Goal: Task Accomplishment & Management: Manage account settings

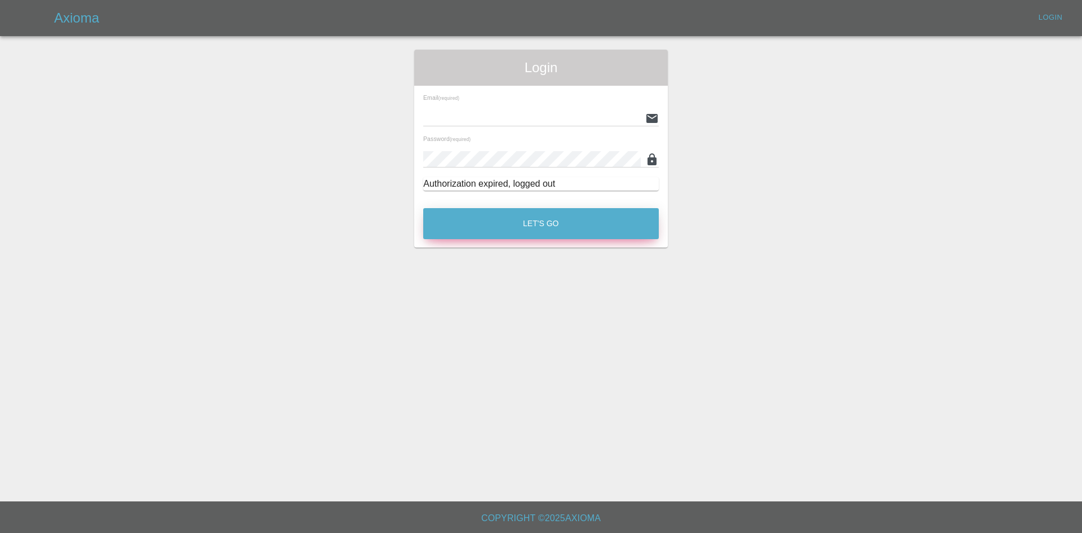
type input "[PERSON_NAME][EMAIL_ADDRESS][PERSON_NAME][DOMAIN_NAME]"
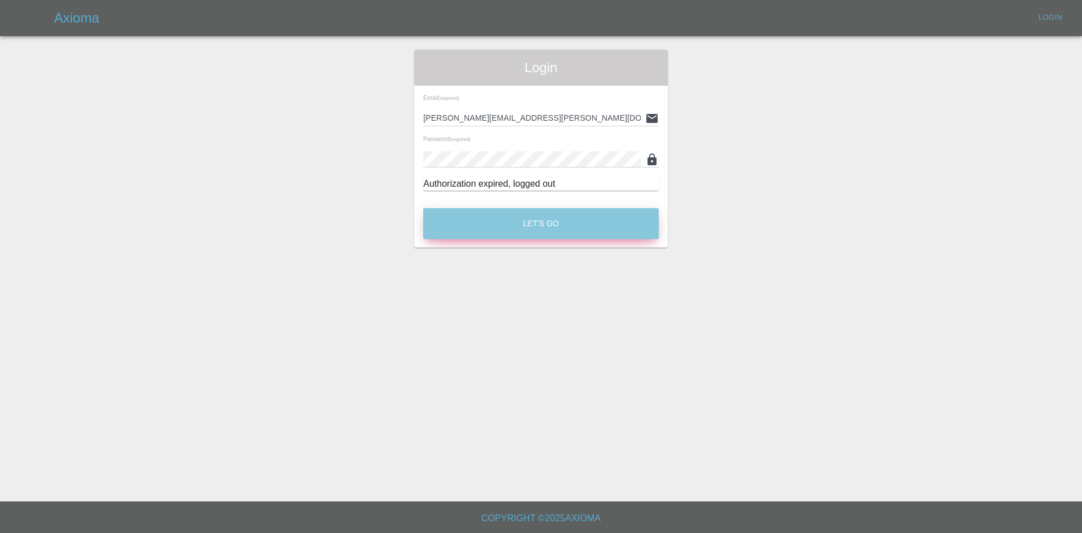
click at [600, 221] on button "Let's Go" at bounding box center [541, 223] width 236 height 31
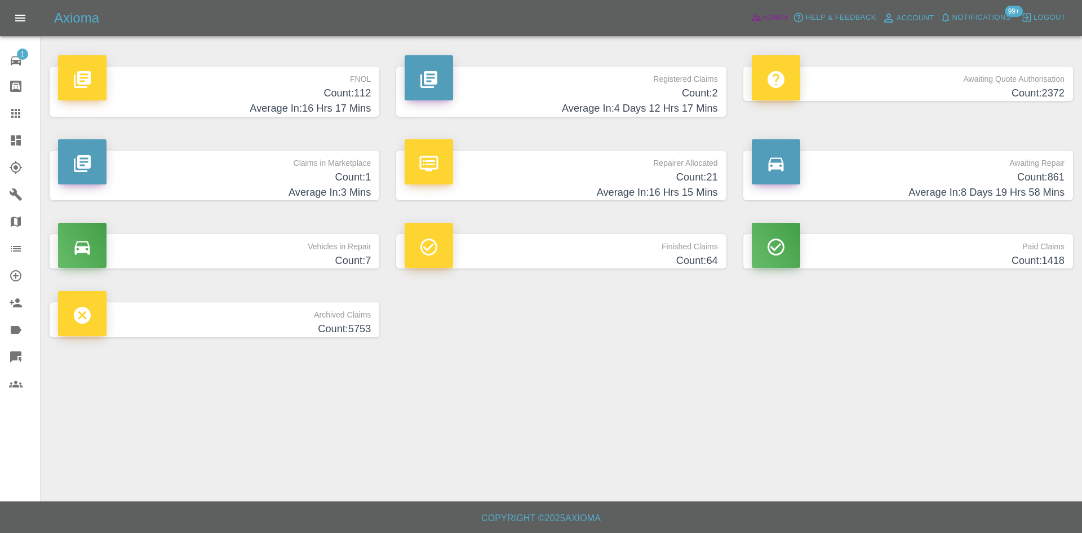
click at [778, 23] on span "Admin" at bounding box center [775, 17] width 25 height 13
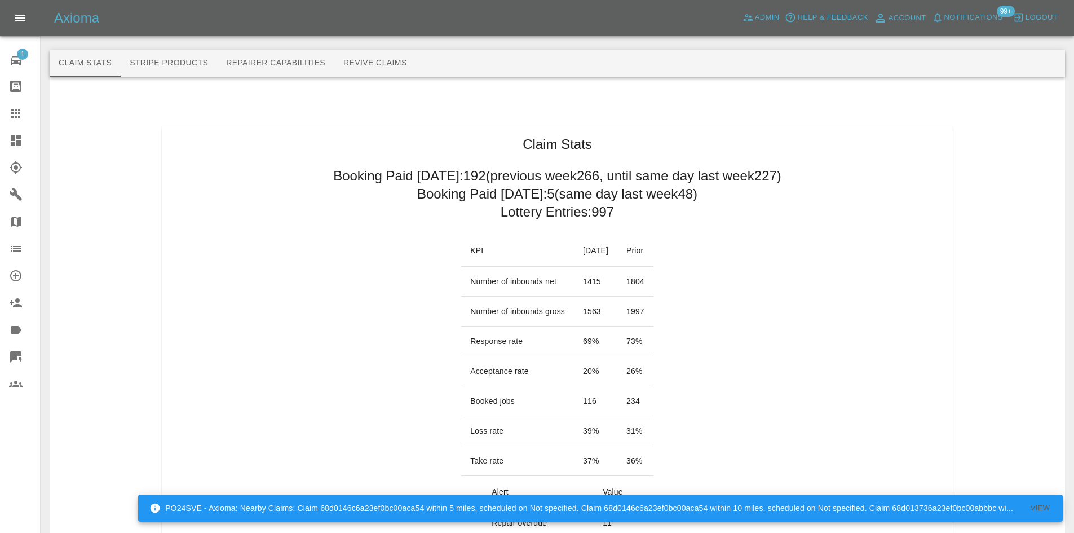
click at [11, 135] on icon at bounding box center [16, 141] width 14 height 14
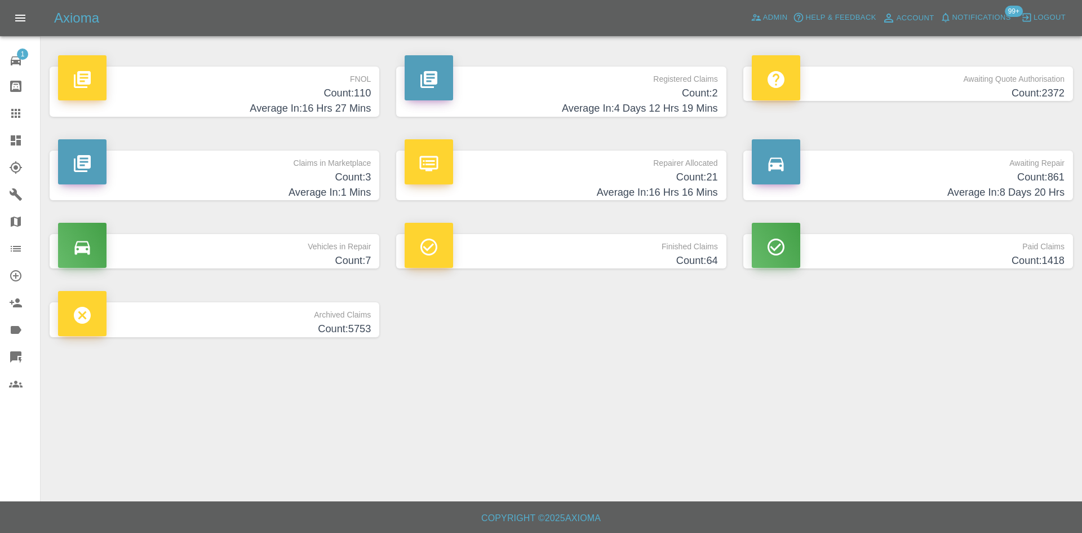
click at [538, 85] on p "Registered Claims" at bounding box center [561, 76] width 313 height 19
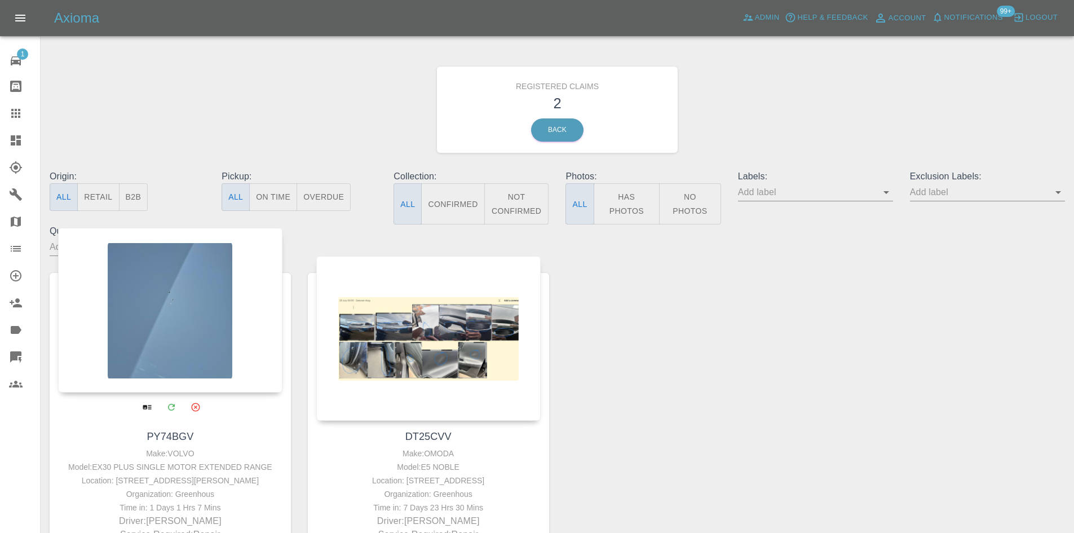
click at [145, 308] on div at bounding box center [170, 310] width 224 height 165
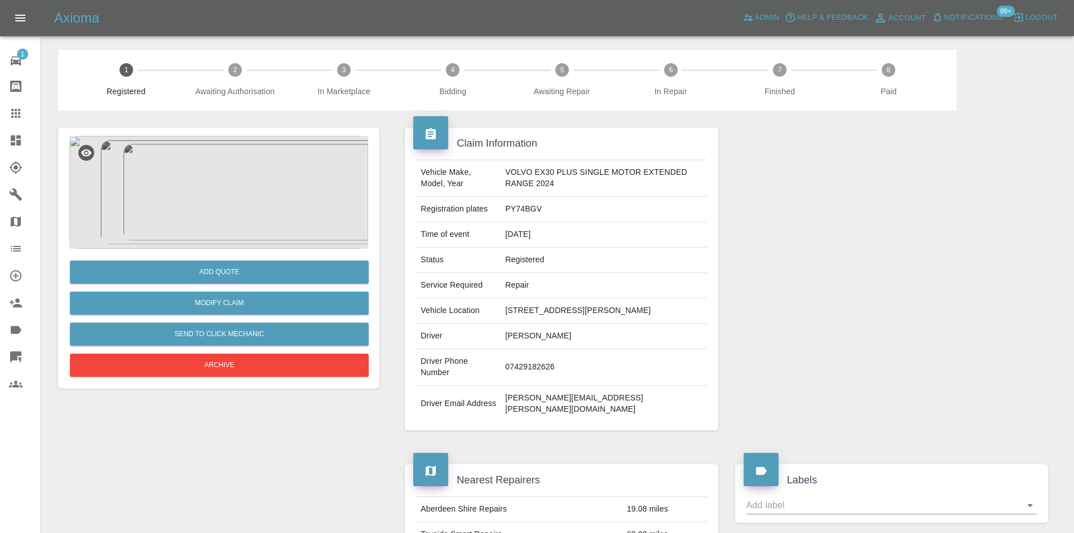
click at [295, 242] on img at bounding box center [218, 192] width 299 height 113
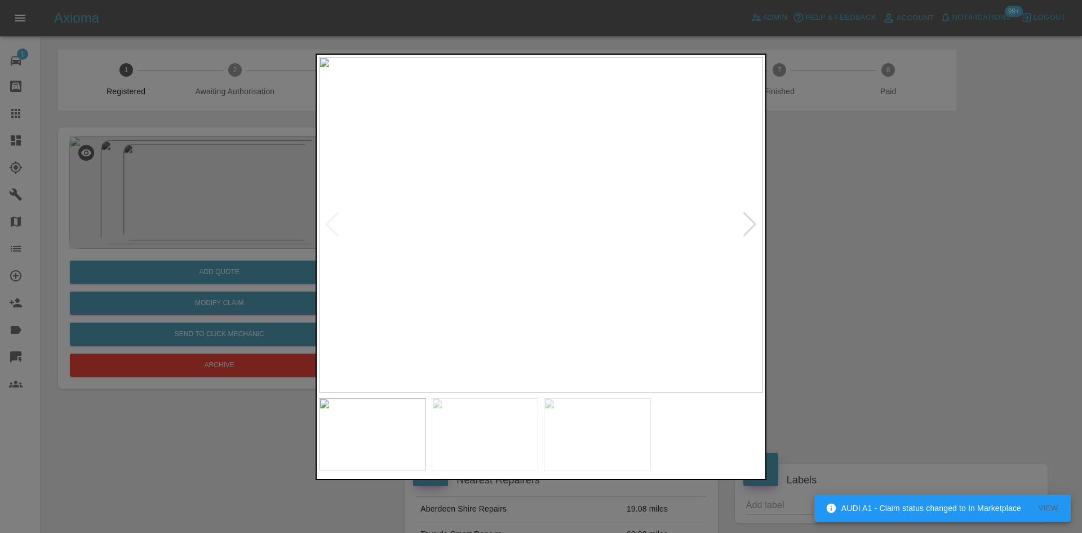
click at [742, 227] on div at bounding box center [749, 224] width 15 height 25
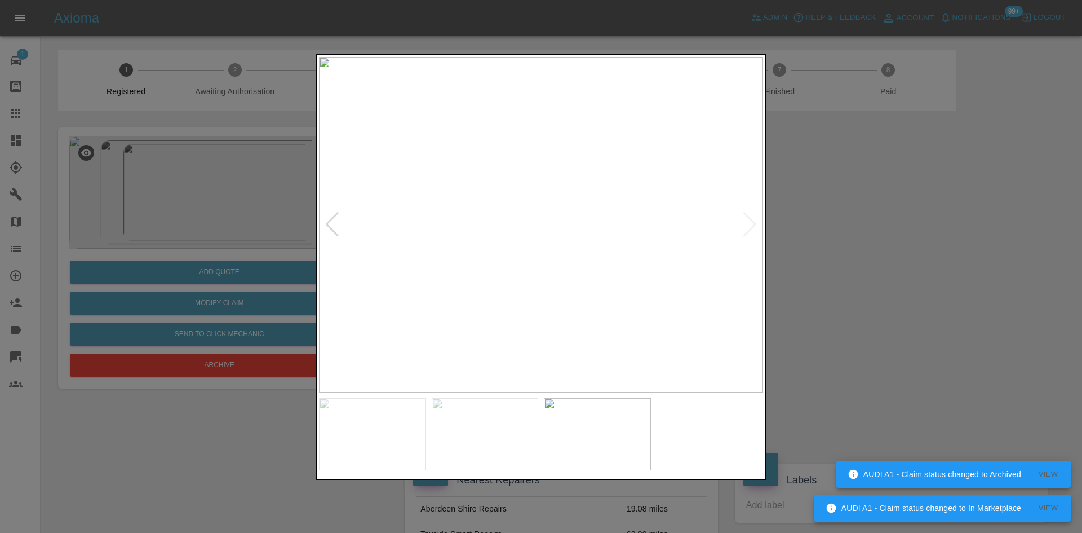
click at [743, 227] on img at bounding box center [541, 224] width 444 height 335
click at [885, 243] on div at bounding box center [541, 266] width 1082 height 533
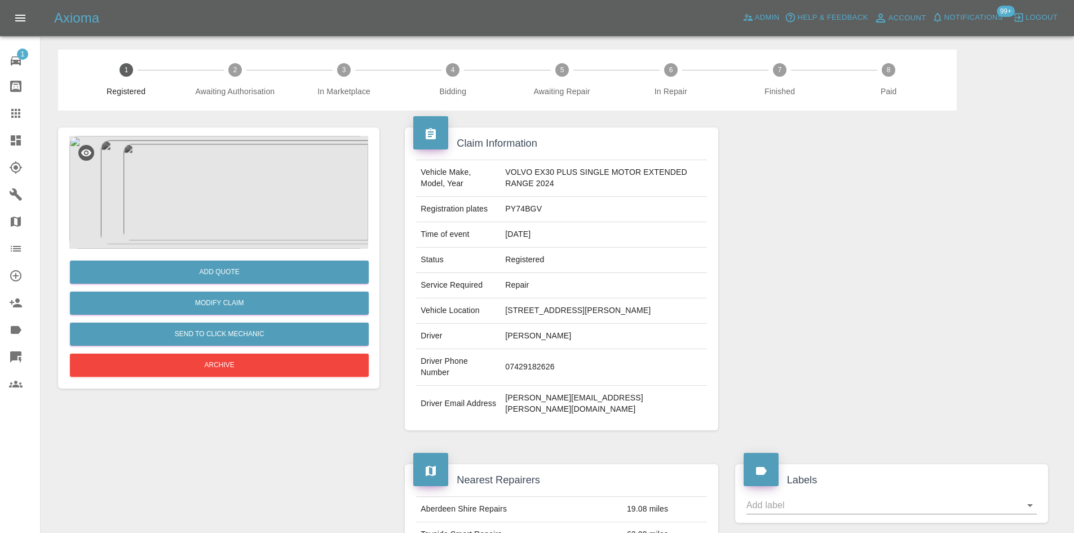
click at [527, 213] on td "PY74BGV" at bounding box center [603, 209] width 206 height 25
copy td "PY74BGV"
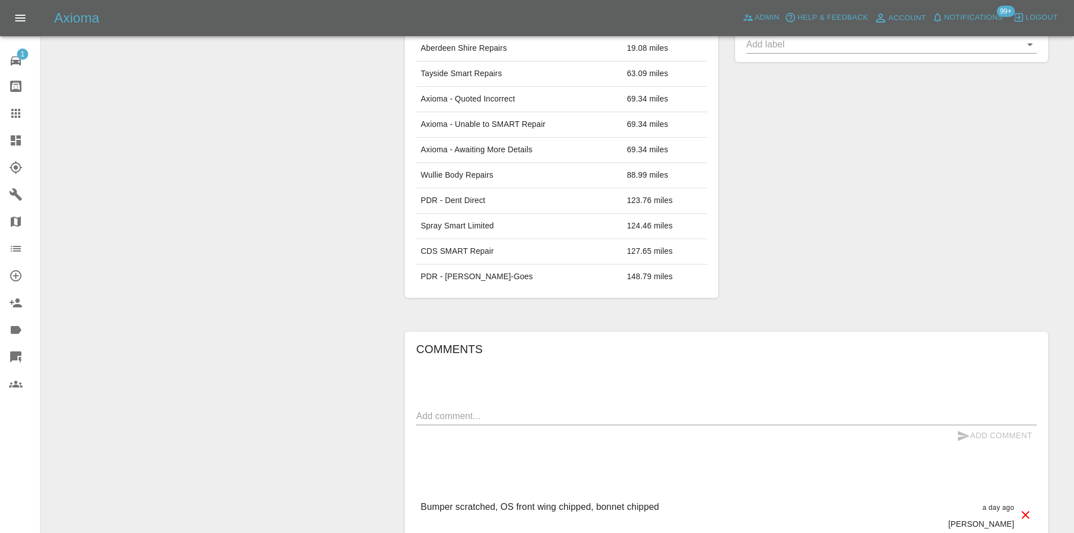
scroll to position [462, 0]
click at [578, 407] on textarea at bounding box center [726, 413] width 621 height 13
paste textarea "PY74BGV"
type textarea "P"
click at [619, 407] on textarea "P" at bounding box center [726, 413] width 621 height 13
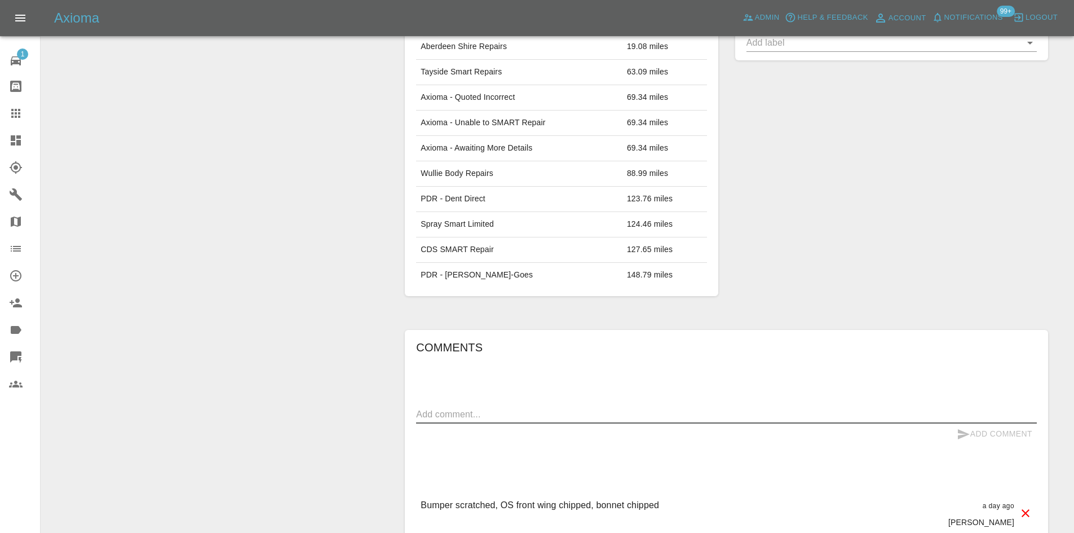
paste textarea "Hi Team, Where this requires a bonnet paint it needs to go back to a Bodyshop, …"
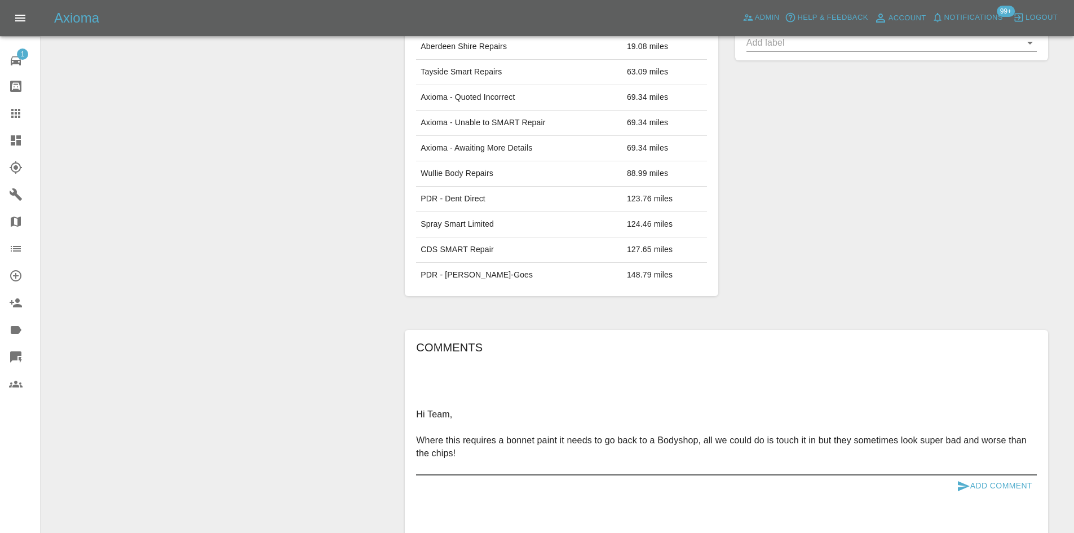
type textarea "Hi Team, Where this requires a bonnet paint it needs to go back to a Bodyshop, …"
click at [1000, 475] on button "Add Comment" at bounding box center [994, 485] width 85 height 21
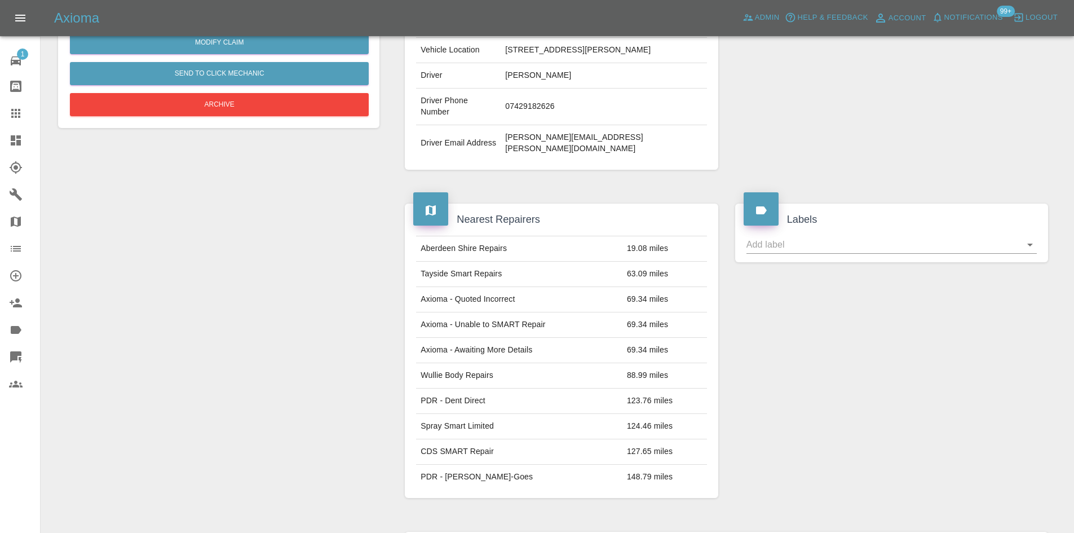
scroll to position [241, 0]
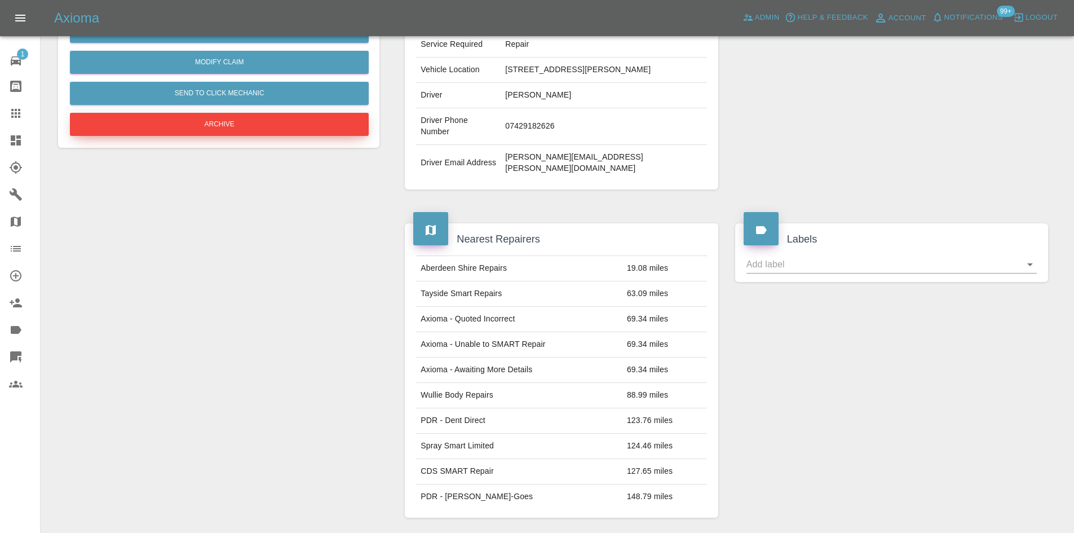
click at [227, 118] on button "Archive" at bounding box center [219, 124] width 299 height 23
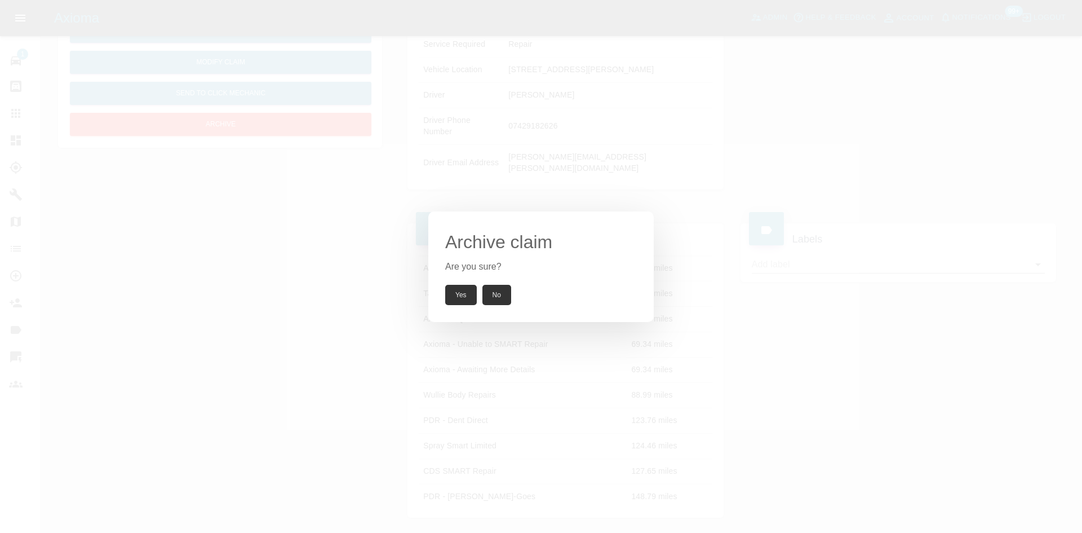
click at [457, 291] on button "Yes" at bounding box center [461, 295] width 32 height 20
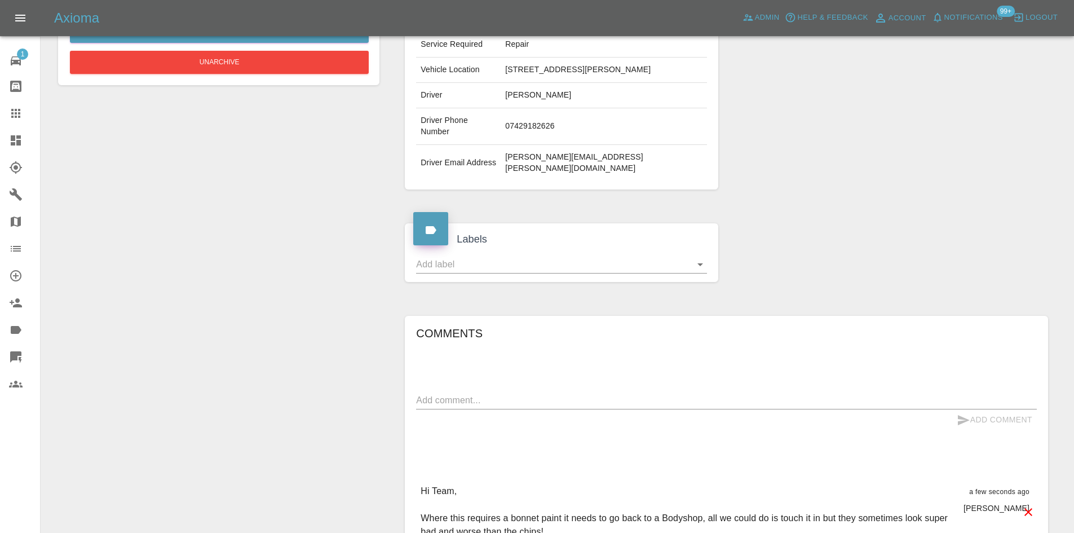
click at [18, 154] on link "Explorer" at bounding box center [20, 167] width 40 height 27
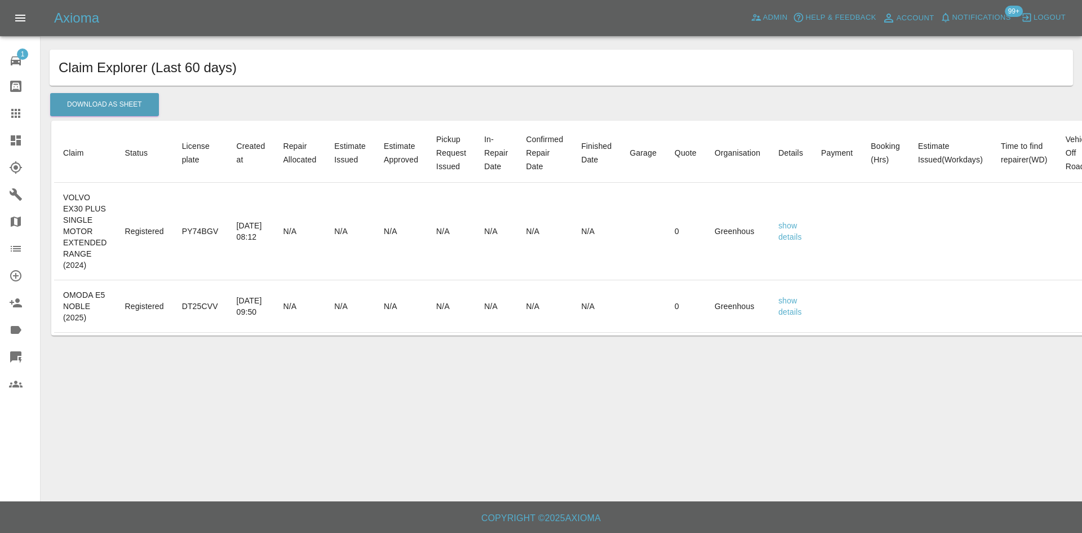
click at [11, 141] on icon at bounding box center [16, 140] width 10 height 10
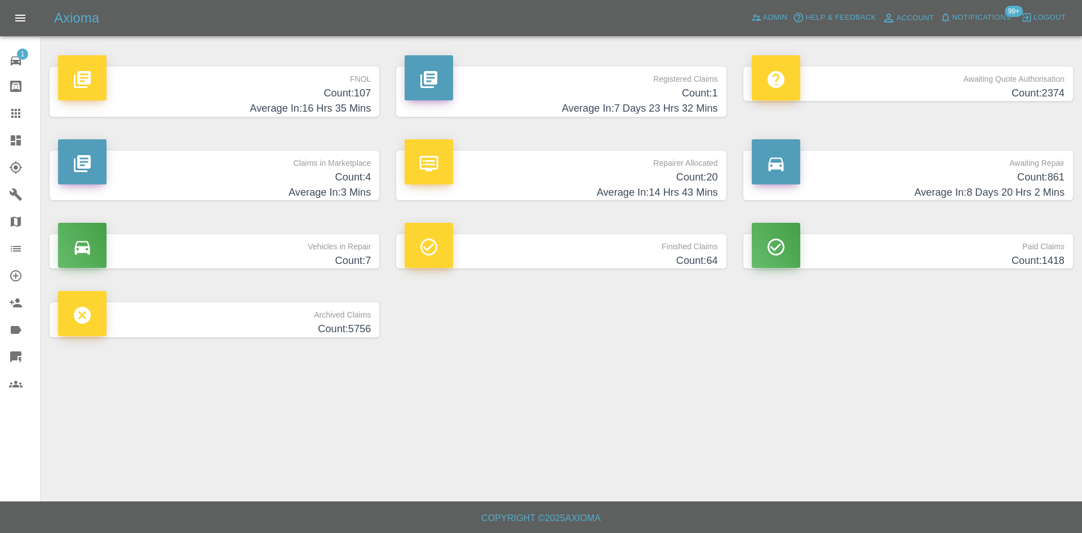
click at [534, 182] on h4 "Count: 20" at bounding box center [561, 177] width 313 height 15
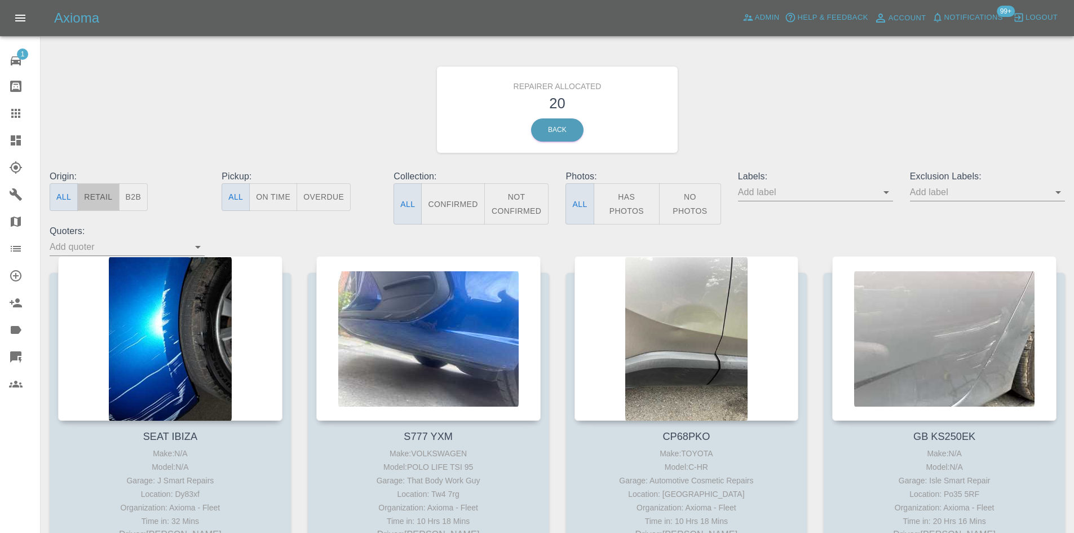
click at [114, 198] on button "Retail" at bounding box center [98, 197] width 42 height 28
click at [132, 198] on button "B2B" at bounding box center [133, 197] width 29 height 28
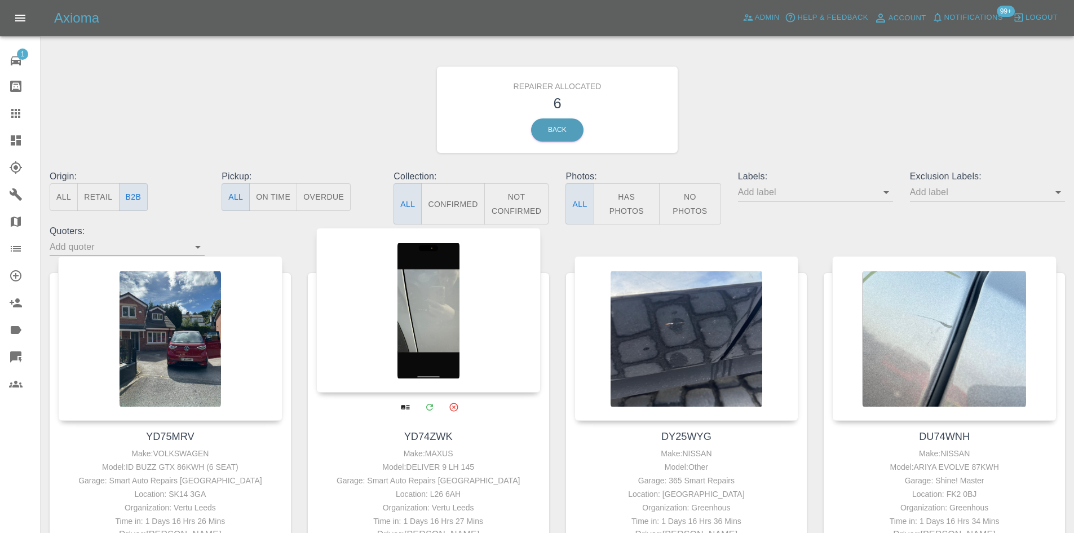
click at [402, 293] on div at bounding box center [428, 310] width 224 height 165
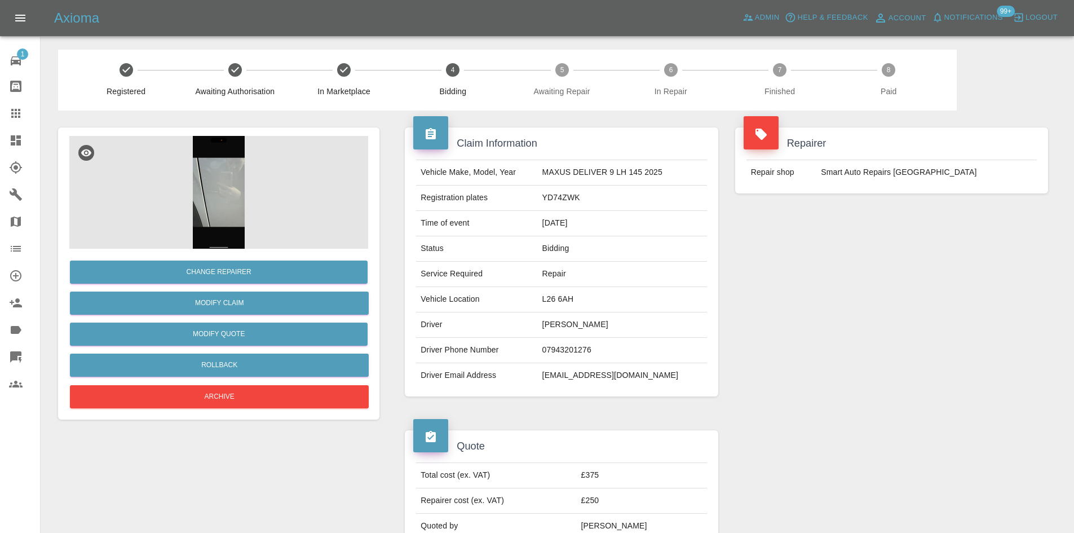
click at [8, 143] on link "Dashboard" at bounding box center [20, 140] width 40 height 27
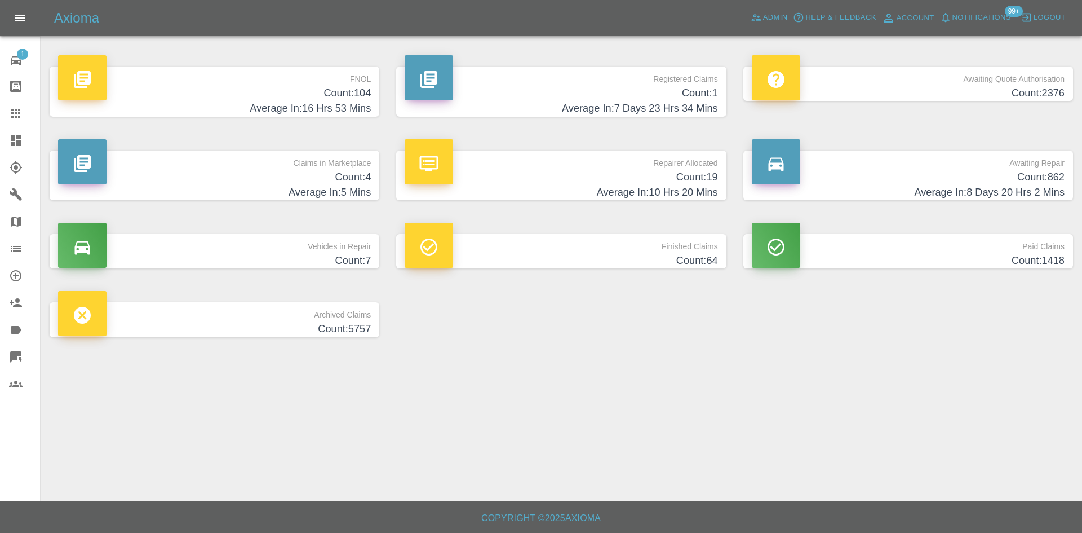
click at [583, 156] on p "Repairer Allocated" at bounding box center [561, 159] width 313 height 19
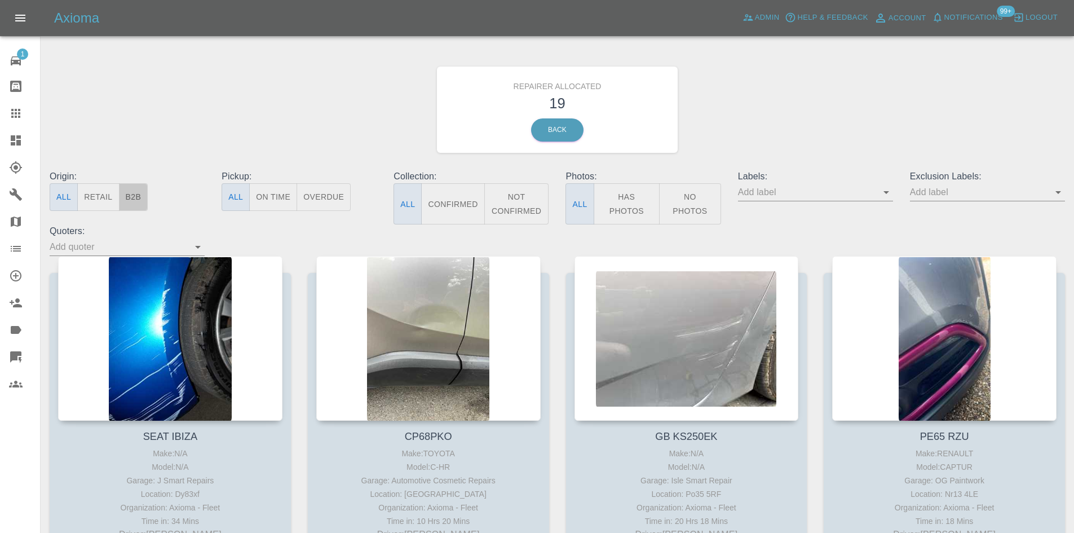
click at [141, 190] on button "B2B" at bounding box center [133, 197] width 29 height 28
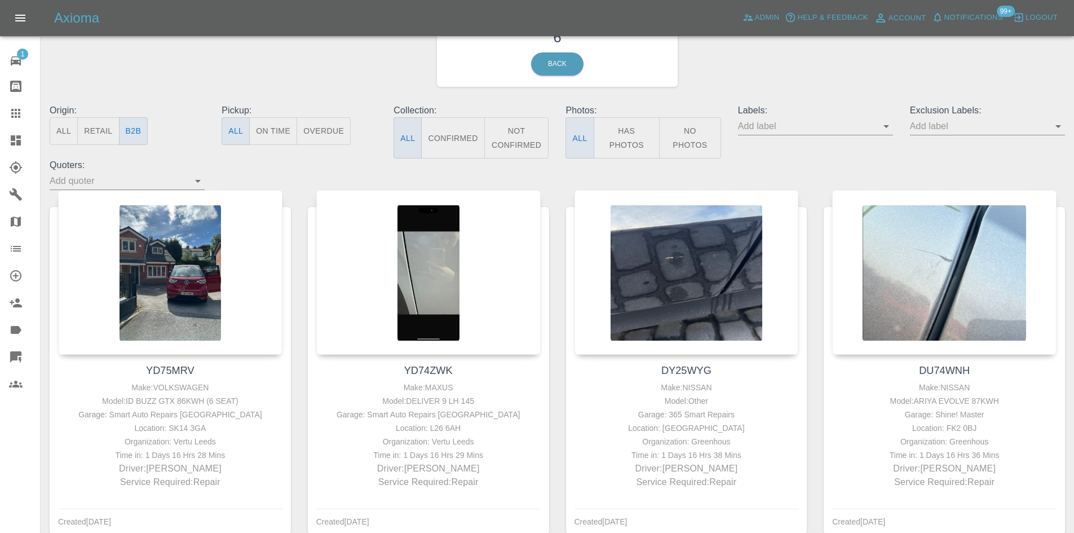
scroll to position [64, 0]
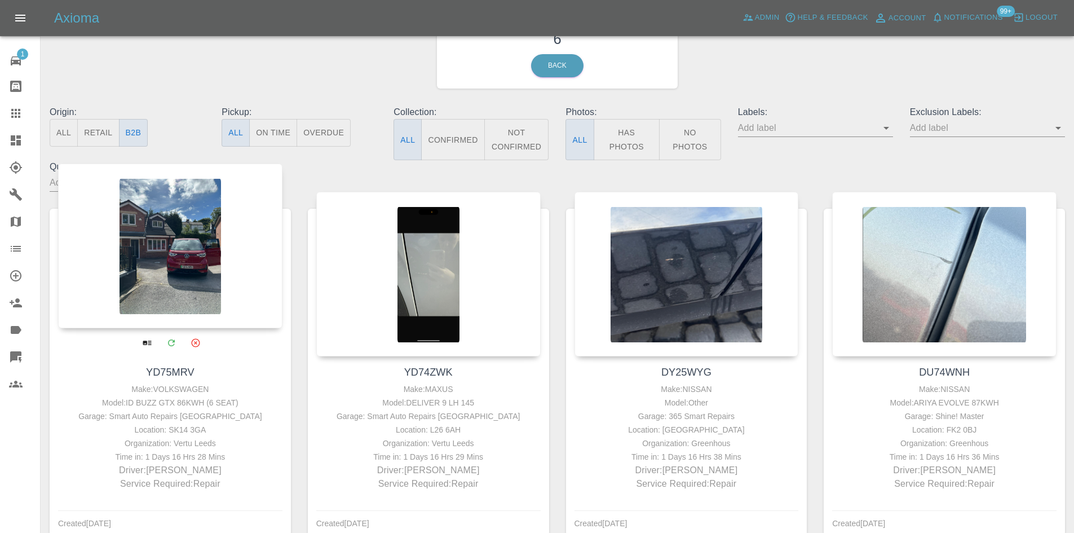
click at [206, 291] on div at bounding box center [170, 245] width 224 height 165
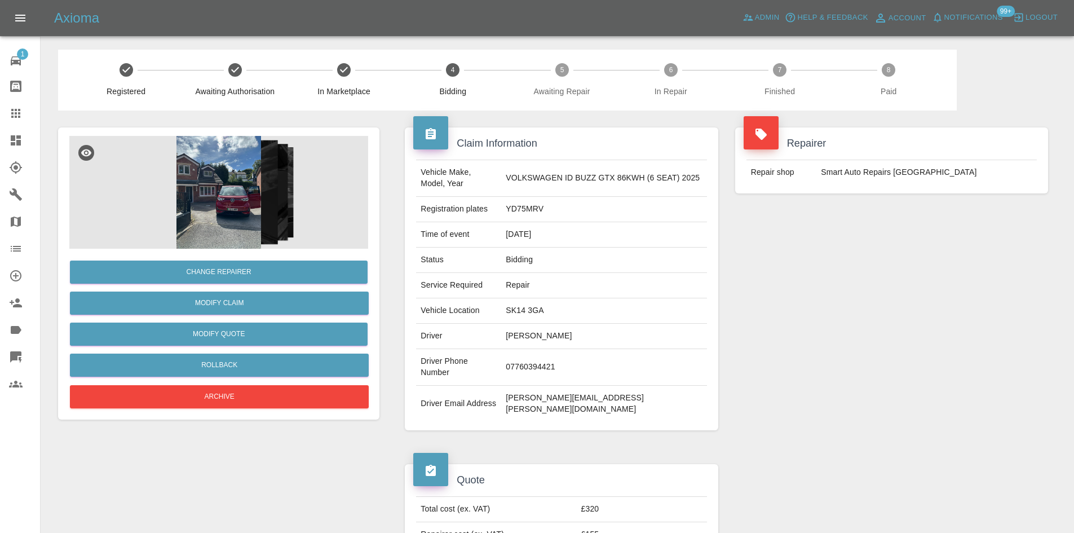
click at [19, 147] on icon at bounding box center [16, 141] width 14 height 14
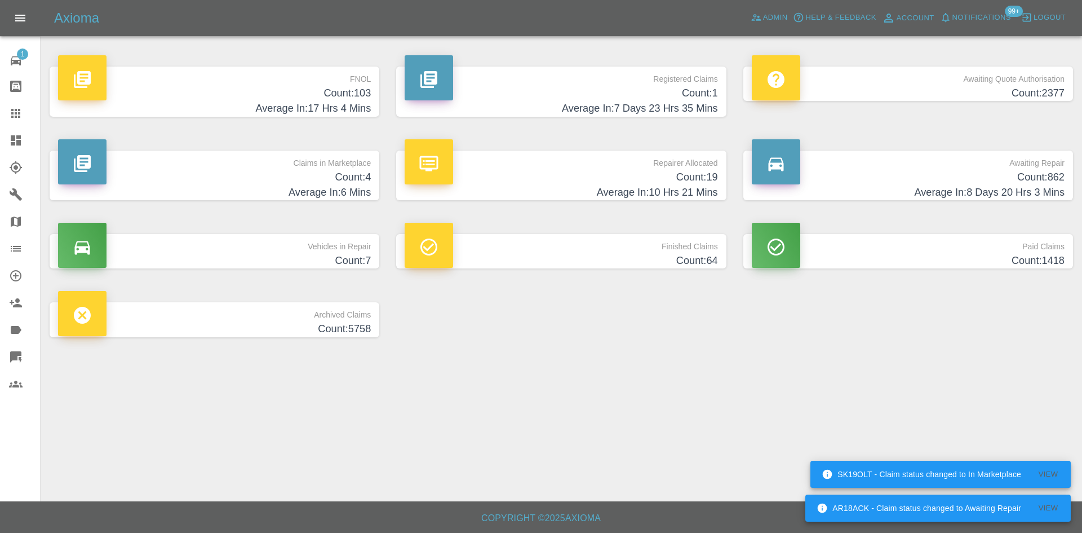
click at [975, 134] on div "Awaiting Repair Count: 862 Average In: 8 Days 20 Hrs 3 Mins" at bounding box center [908, 176] width 347 height 84
click at [925, 158] on p "Awaiting Repair" at bounding box center [908, 159] width 313 height 19
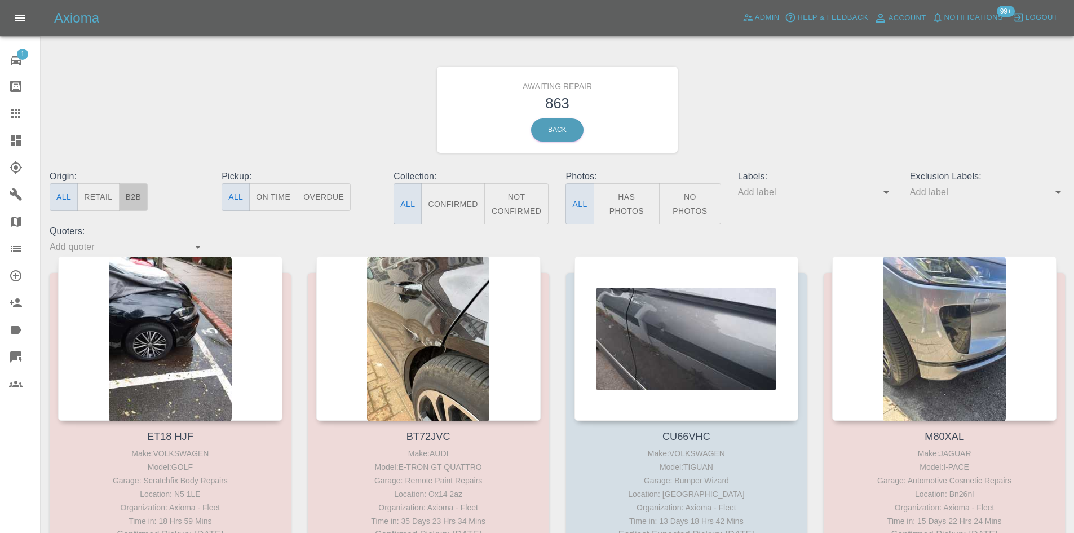
click at [136, 194] on button "B2B" at bounding box center [133, 197] width 29 height 28
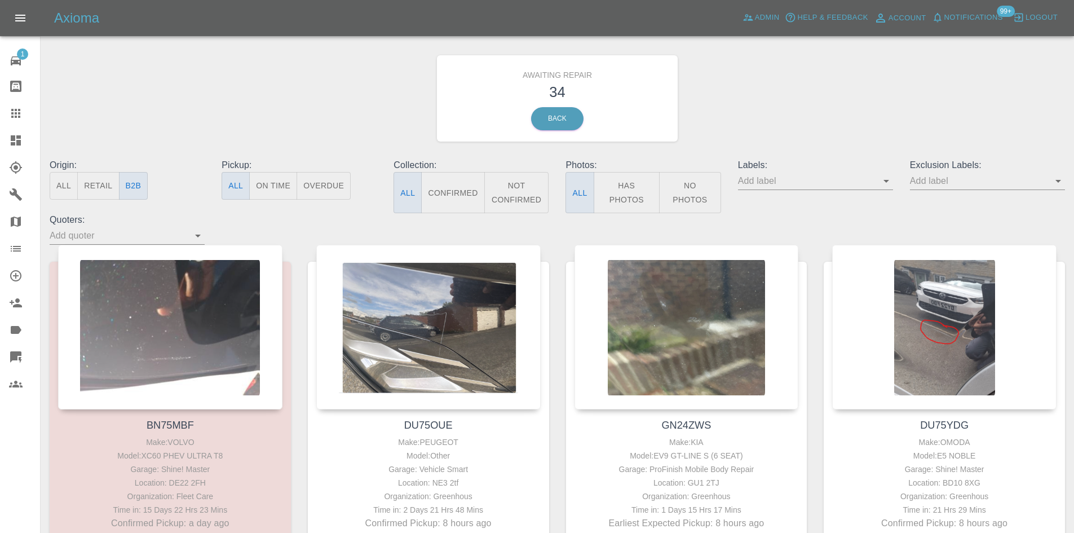
scroll to position [7, 0]
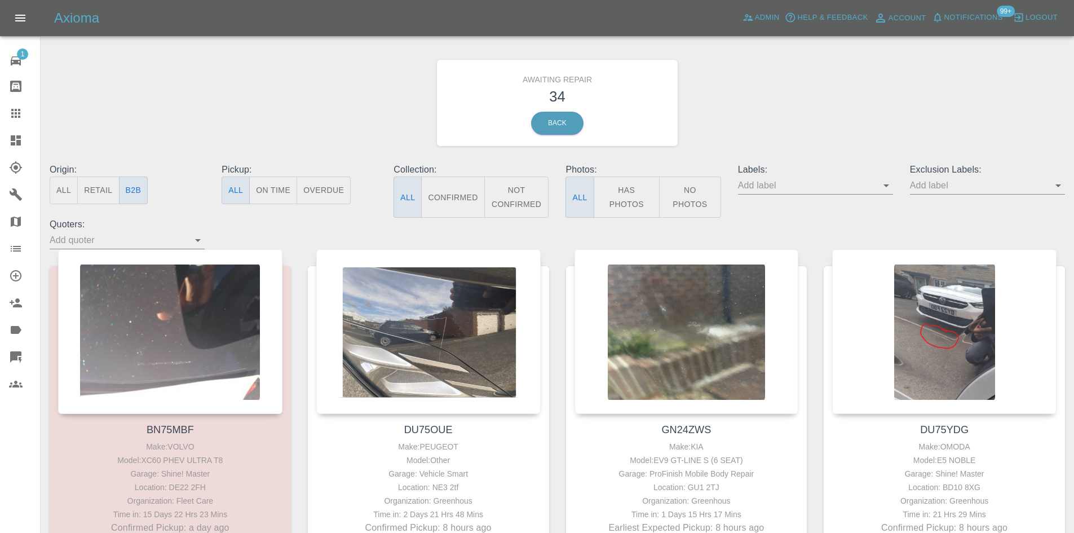
click at [518, 192] on button "Not Confirmed" at bounding box center [516, 196] width 65 height 41
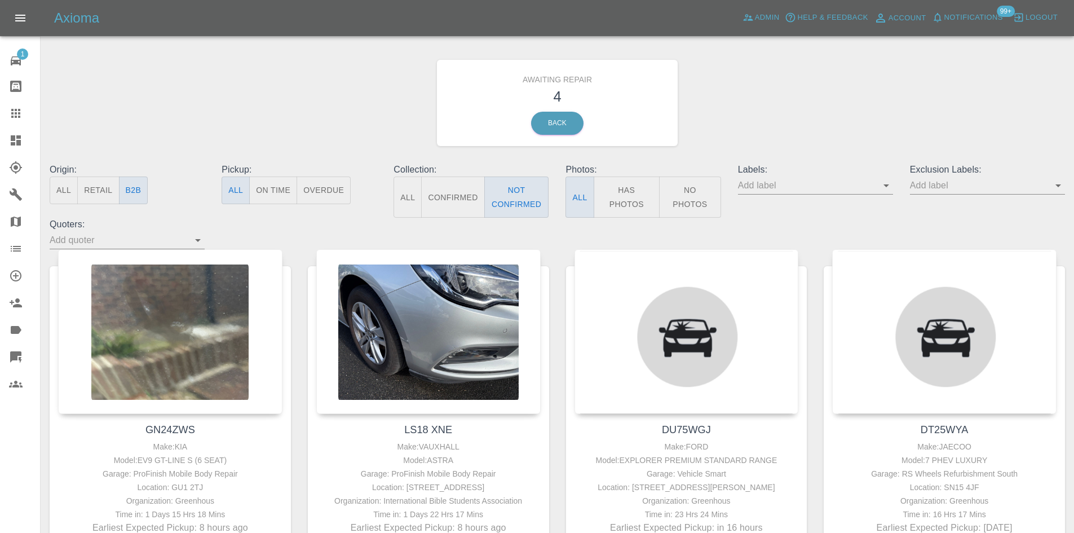
click at [411, 196] on button "All" at bounding box center [407, 196] width 28 height 41
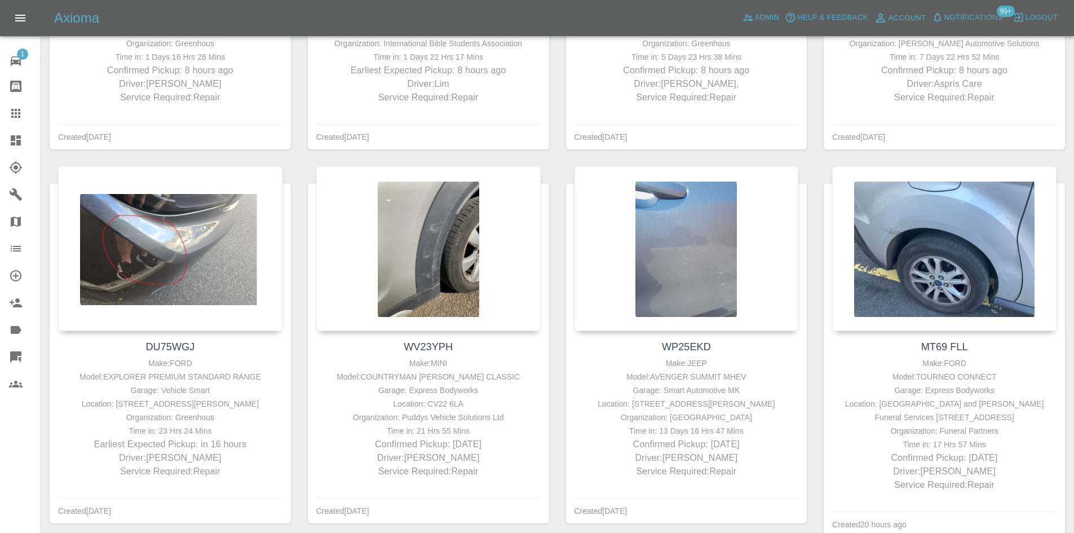
scroll to position [840, 0]
